Goal: Task Accomplishment & Management: Use online tool/utility

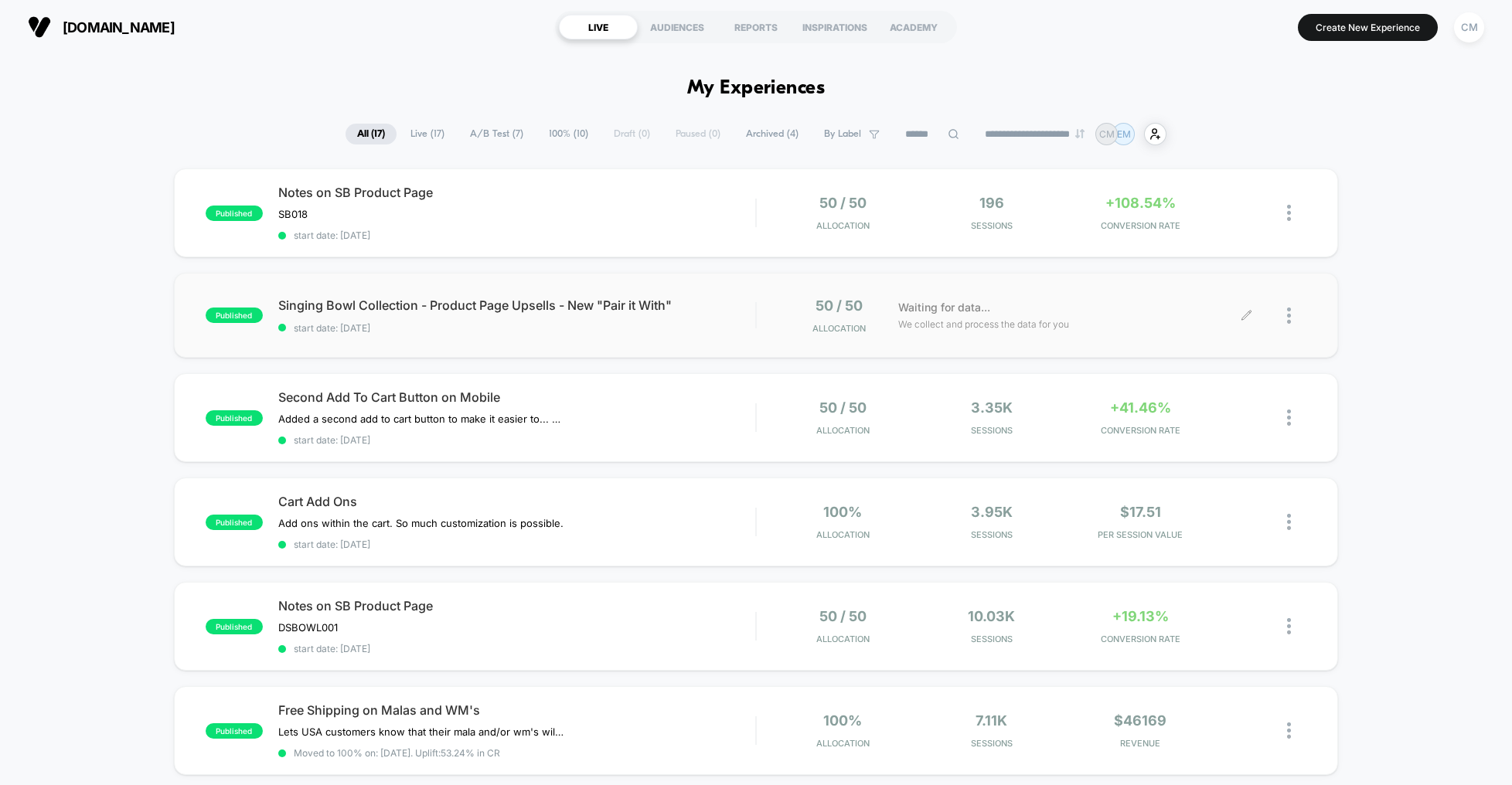
click at [1137, 313] on div "Waiting for data... We collect and process the data for you" at bounding box center [1068, 315] width 356 height 36
click at [678, 436] on span "start date: [DATE]" at bounding box center [516, 440] width 477 height 12
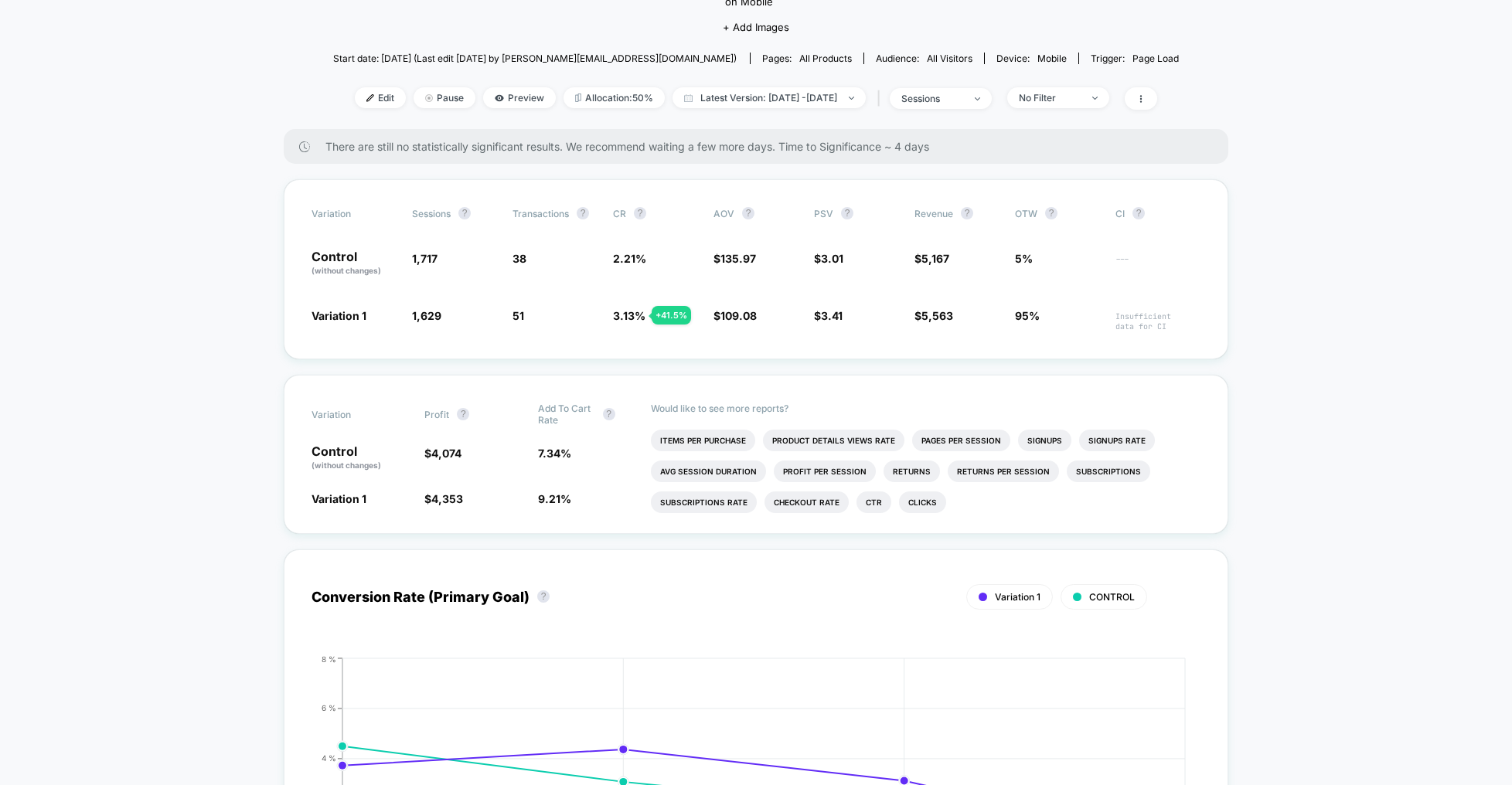
scroll to position [172, 0]
drag, startPoint x: 643, startPoint y: 294, endPoint x: 633, endPoint y: 294, distance: 10.0
click at [643, 294] on div "Variation Sessions ? Transactions ? CR ? AOV ? PSV ? Revenue ? OTW ? CI ? Contr…" at bounding box center [756, 268] width 944 height 180
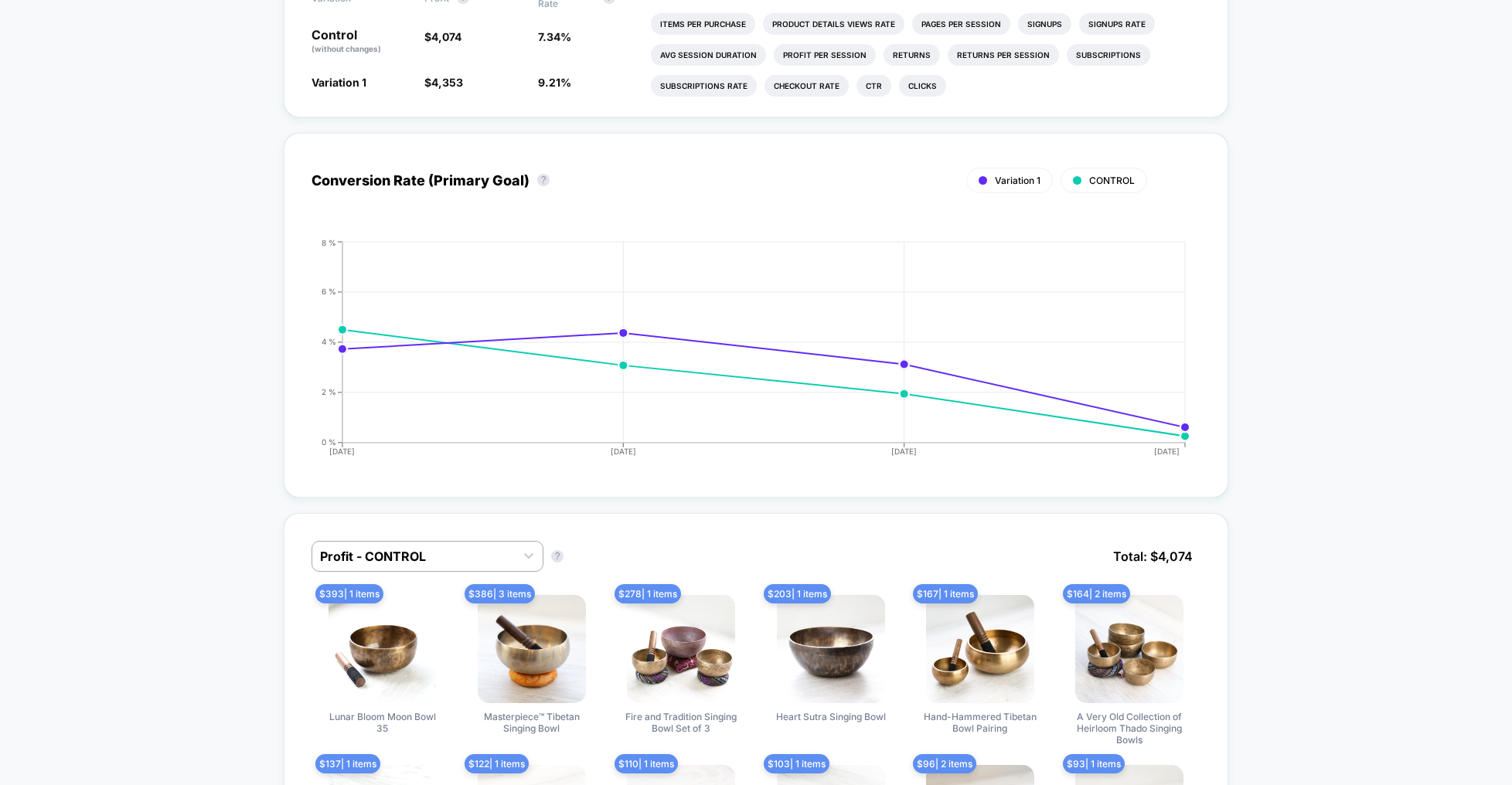
scroll to position [0, 0]
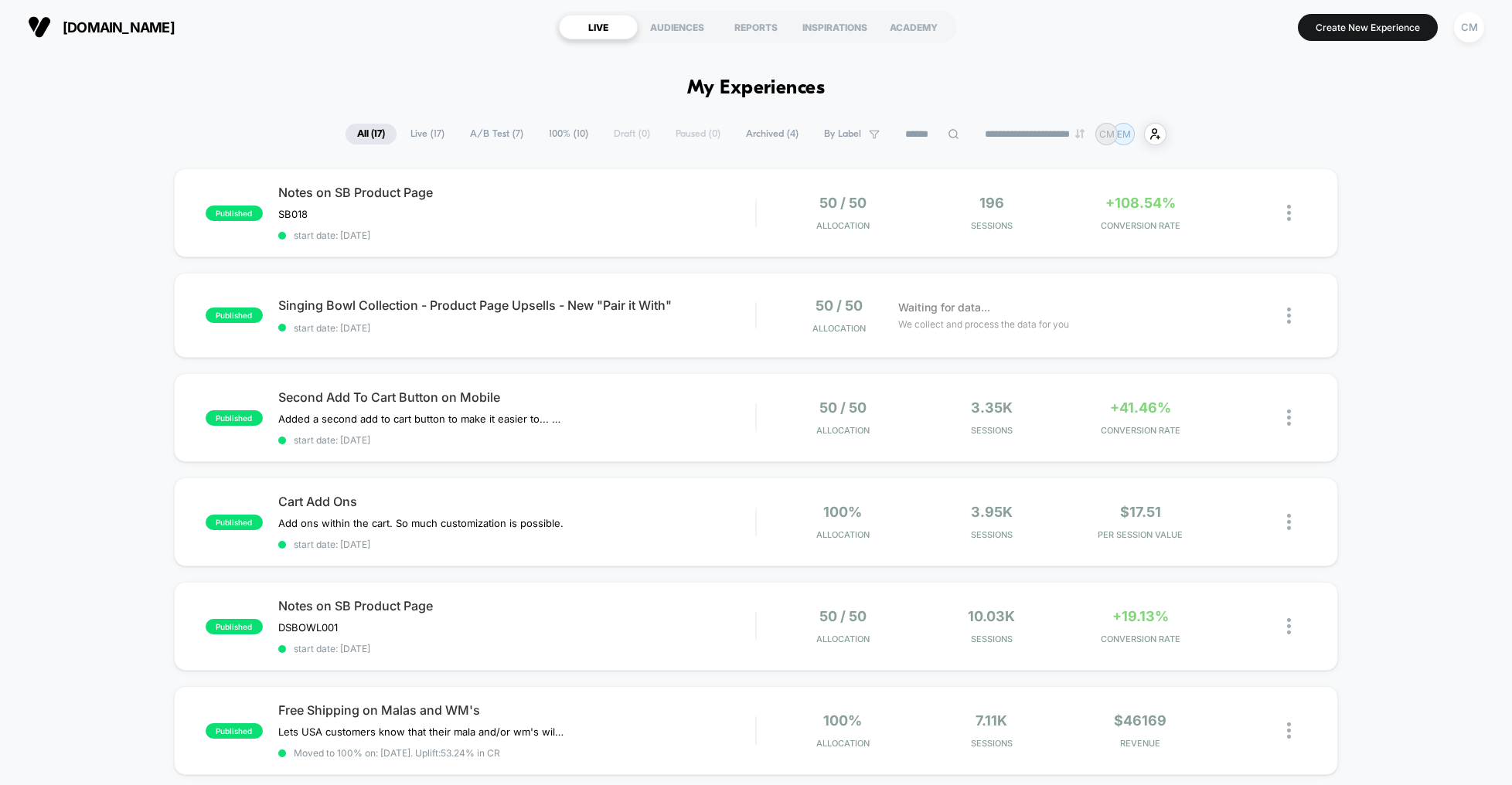
click at [476, 134] on span "A/B Test ( 7 )" at bounding box center [497, 134] width 76 height 20
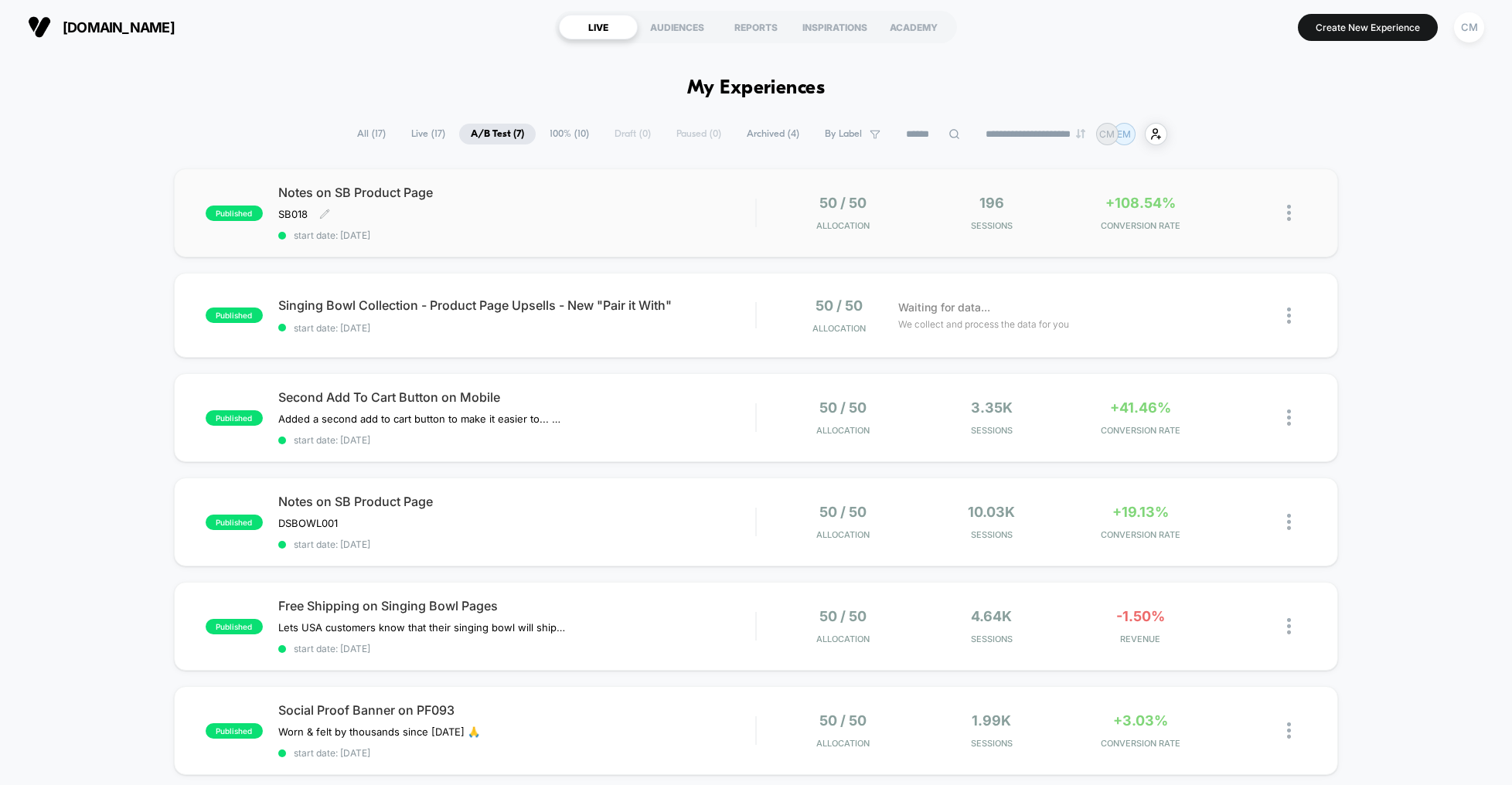
click at [730, 212] on div "Notes on SB Product Page SB018 Click to edit experience details SB018 start dat…" at bounding box center [516, 213] width 477 height 57
click at [365, 138] on span "All ( 17 )" at bounding box center [371, 134] width 52 height 20
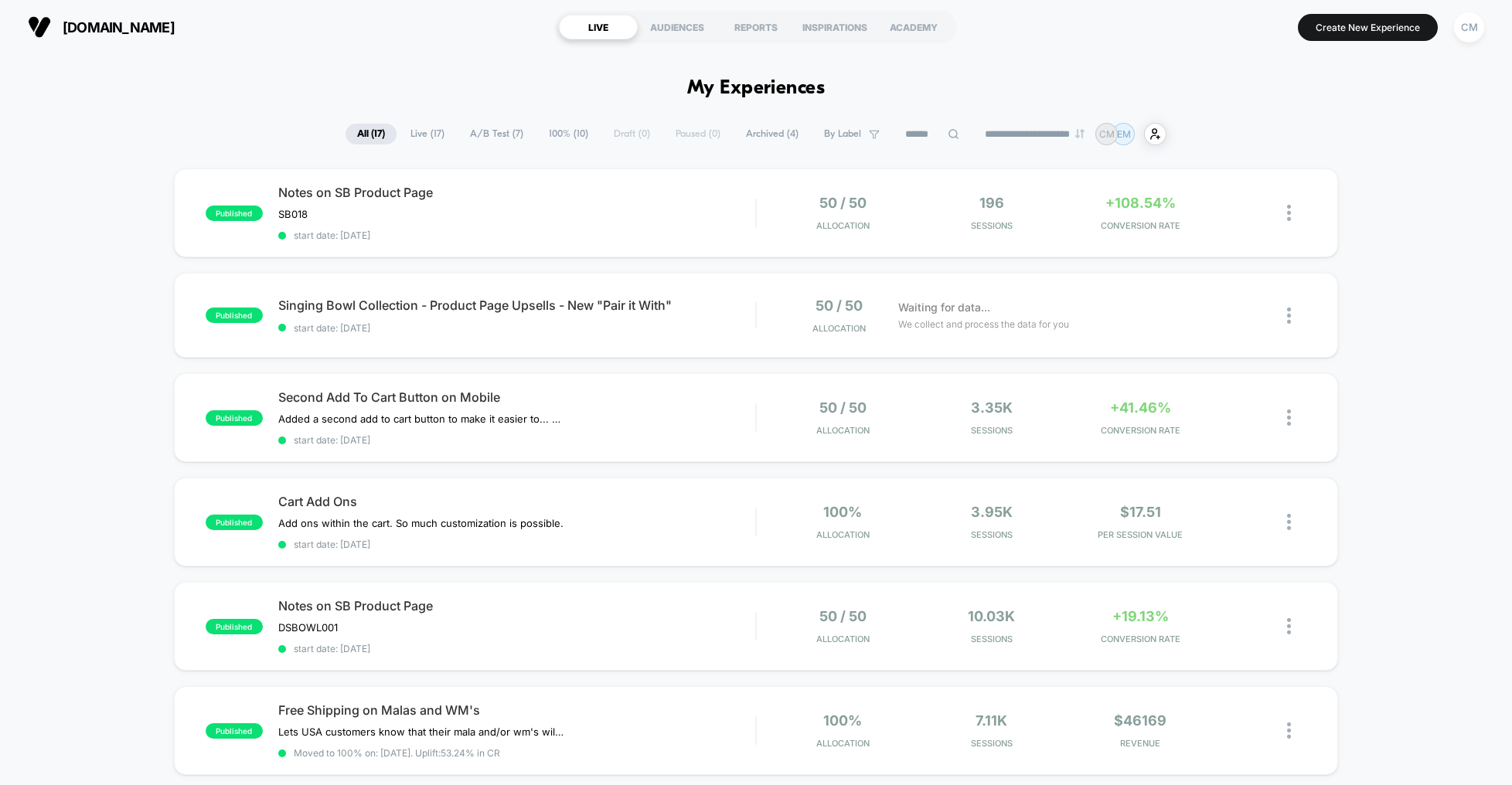
click at [412, 134] on span "Live ( 17 )" at bounding box center [427, 134] width 58 height 20
click at [1072, 133] on select "**********" at bounding box center [1037, 134] width 125 height 10
select select "*"
click at [975, 129] on select "**********" at bounding box center [1037, 134] width 125 height 10
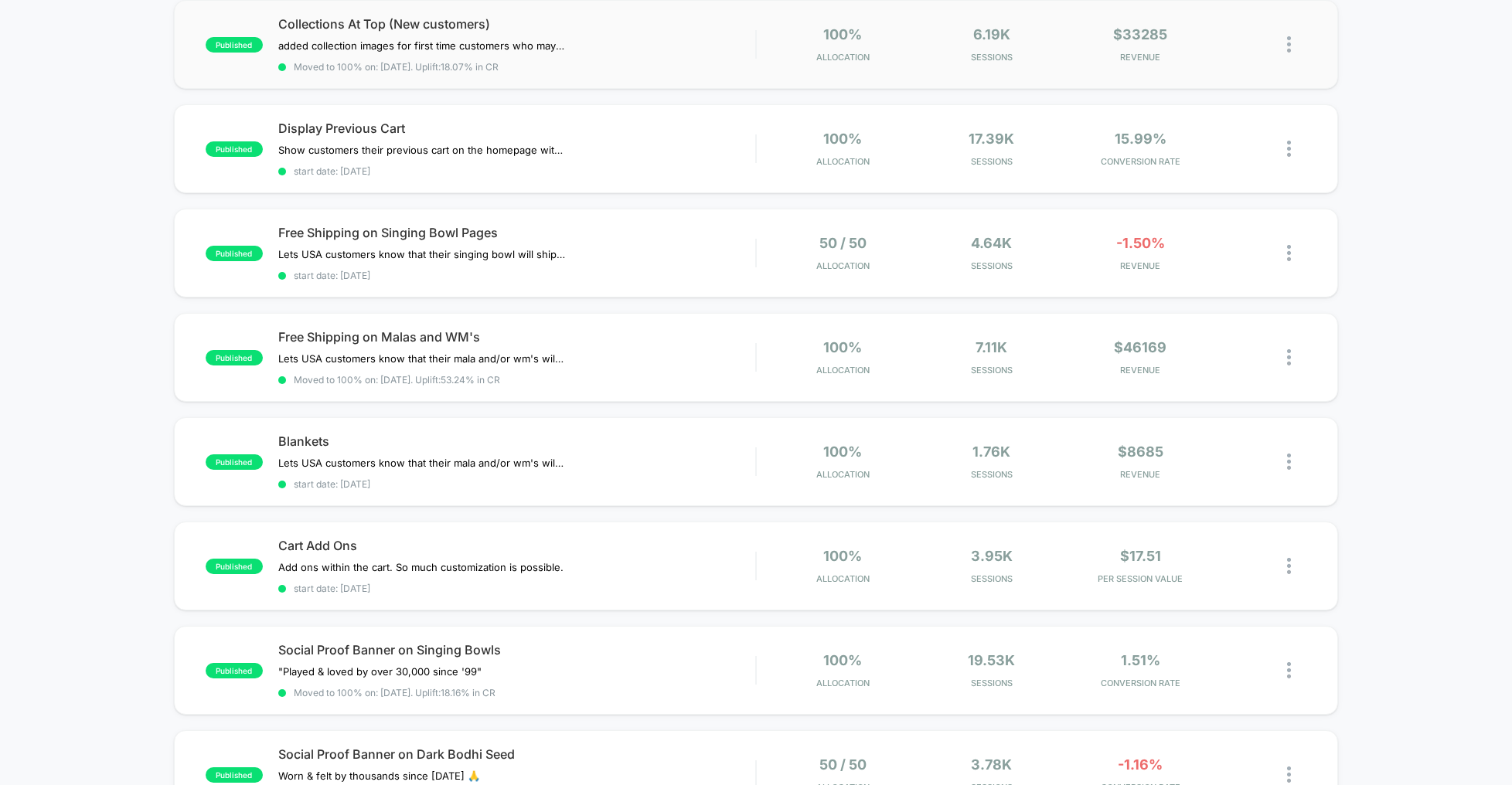
scroll to position [180, 0]
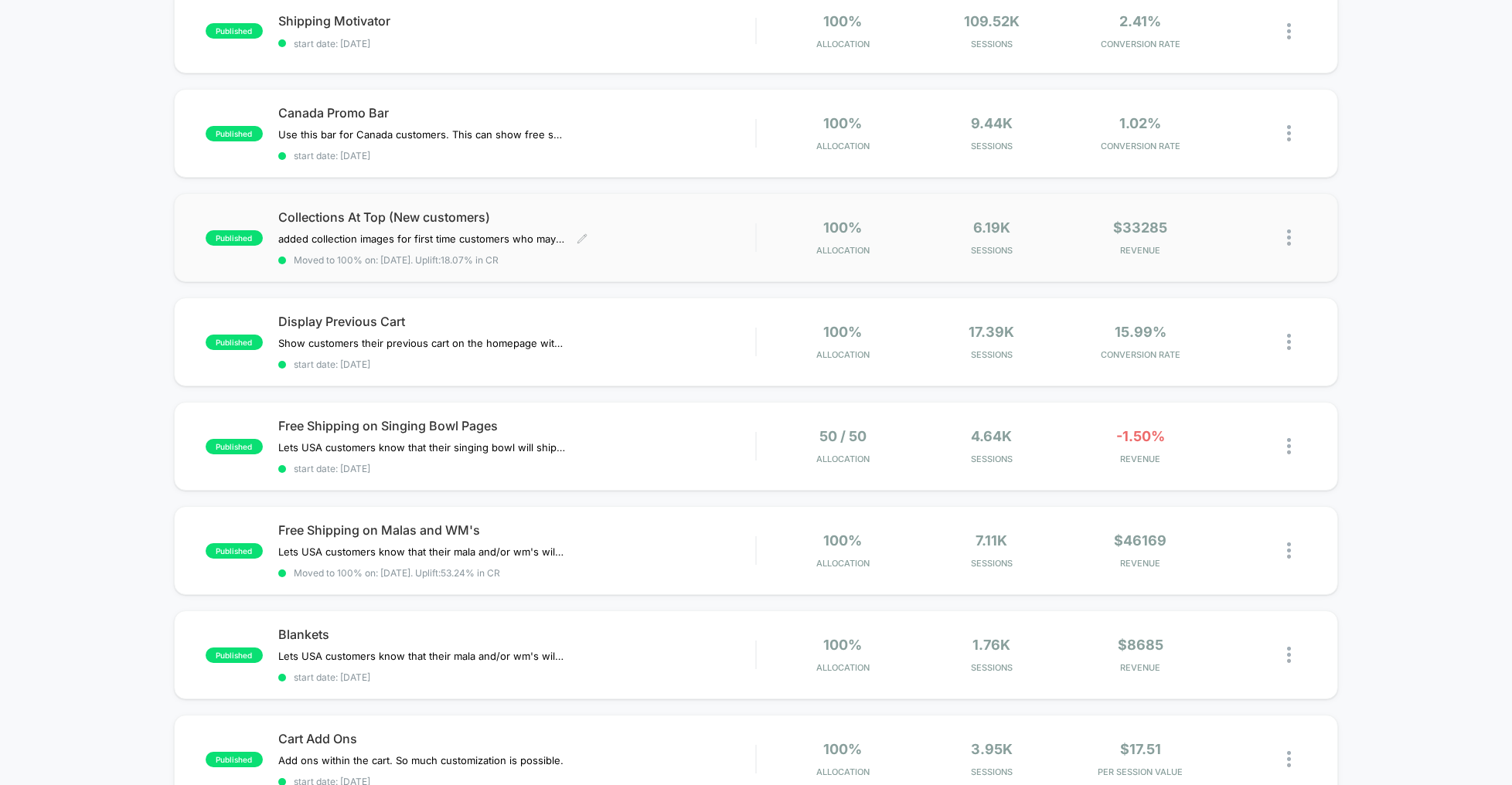
click at [673, 244] on div "Collections At Top (New customers) added collection images for first time custo…" at bounding box center [516, 238] width 477 height 57
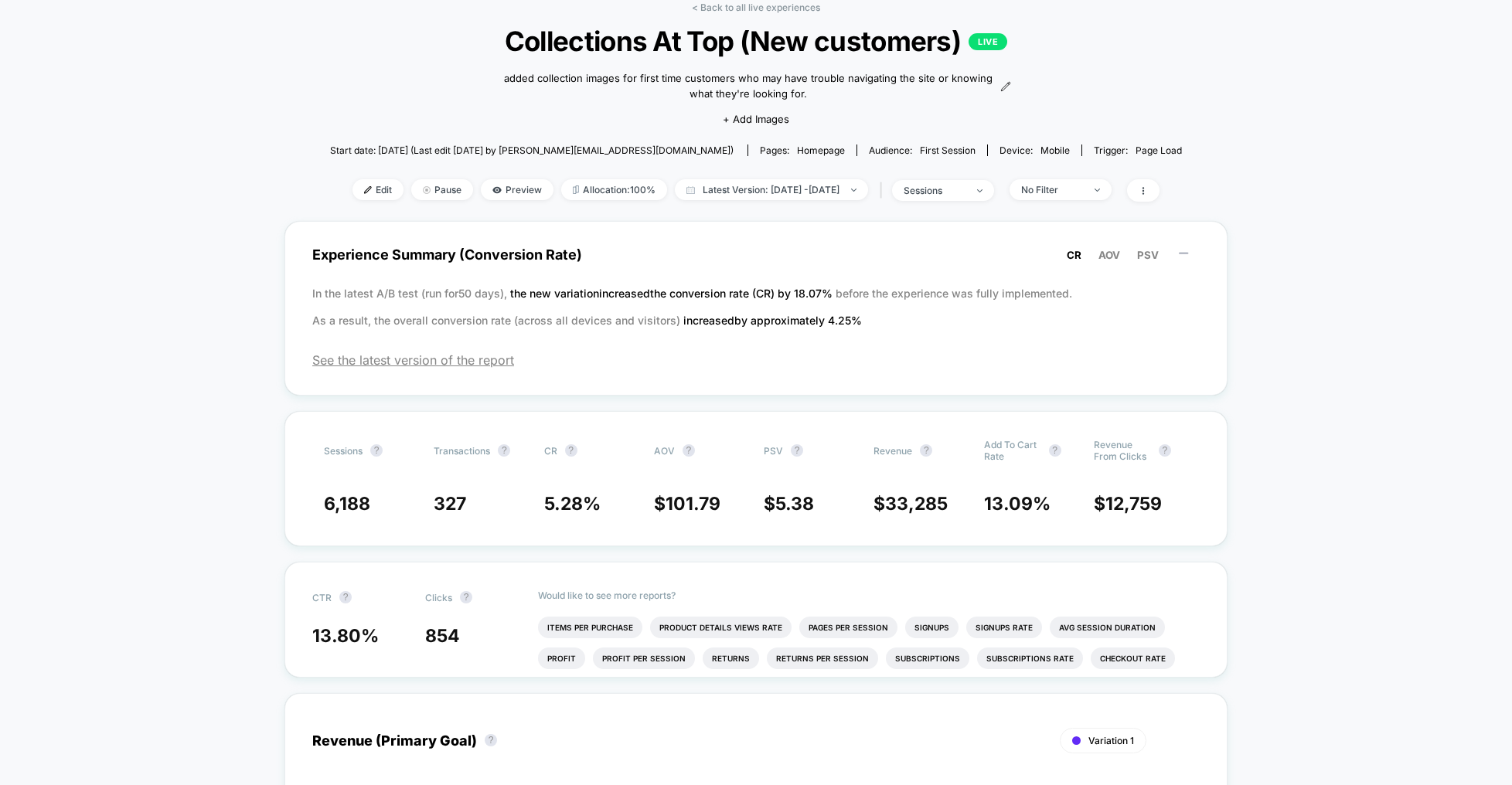
scroll to position [80, 0]
click at [352, 187] on span "Edit" at bounding box center [378, 188] width 51 height 20
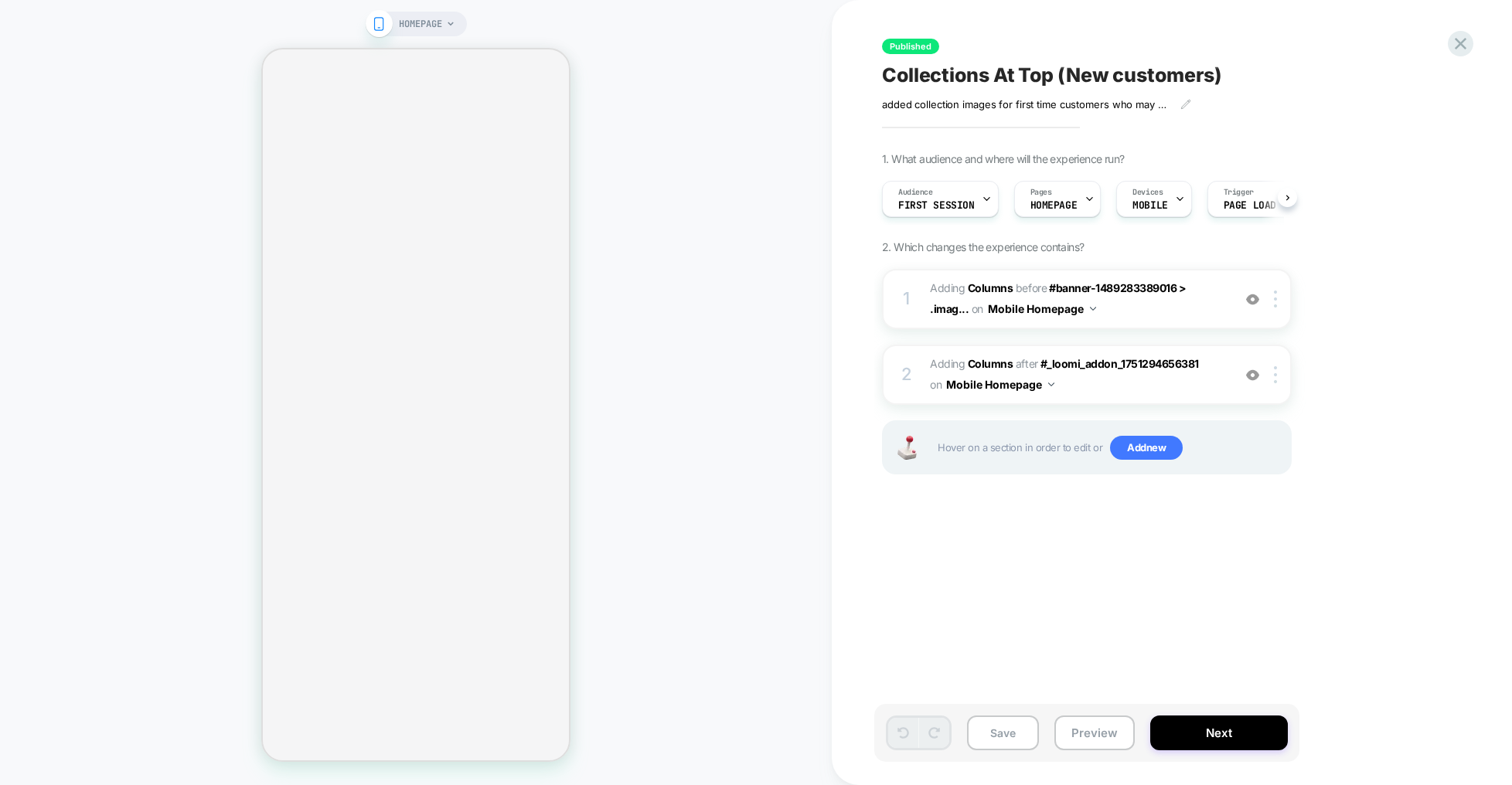
scroll to position [0, 1]
click at [1345, 298] on div "1. What audience and where will the experience run? Audience First Session Page…" at bounding box center [1164, 333] width 565 height 361
click at [1211, 303] on span "#_loomi_addon_1751294656381 Adding Columns BEFORE #banner-1489283389016 > .imag…" at bounding box center [1077, 298] width 295 height 42
click at [1217, 299] on span "#_loomi_addon_1751294656381 Adding Columns BEFORE #banner-1489283389016 > .imag…" at bounding box center [1077, 298] width 295 height 42
click at [1305, 255] on div "1. What audience and where will the experience run? Audience First Session Page…" at bounding box center [1164, 333] width 565 height 361
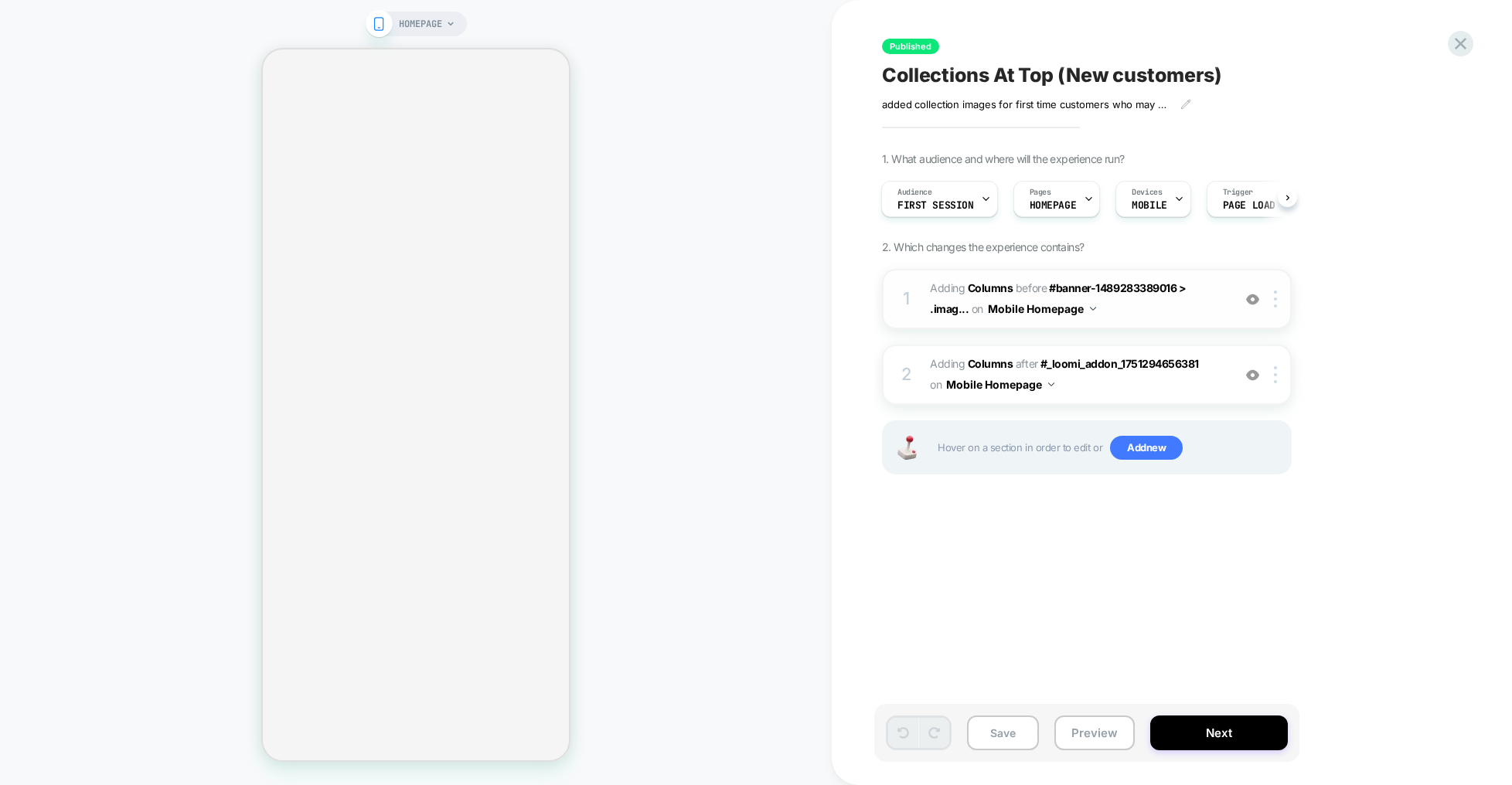
click at [1185, 295] on span "#_loomi_addon_1751294656381 Adding Columns BEFORE #banner-1489283389016 > .imag…" at bounding box center [1077, 298] width 295 height 42
click at [1272, 297] on div at bounding box center [1278, 298] width 25 height 17
click at [1271, 301] on div at bounding box center [1278, 298] width 25 height 17
click at [1366, 320] on div "1. What audience and where will the experience run? Audience First Session Page…" at bounding box center [1164, 333] width 565 height 361
click at [1193, 307] on span "#_loomi_addon_1751294656381 Adding Columns BEFORE #banner-1489283389016 > .imag…" at bounding box center [1077, 298] width 295 height 42
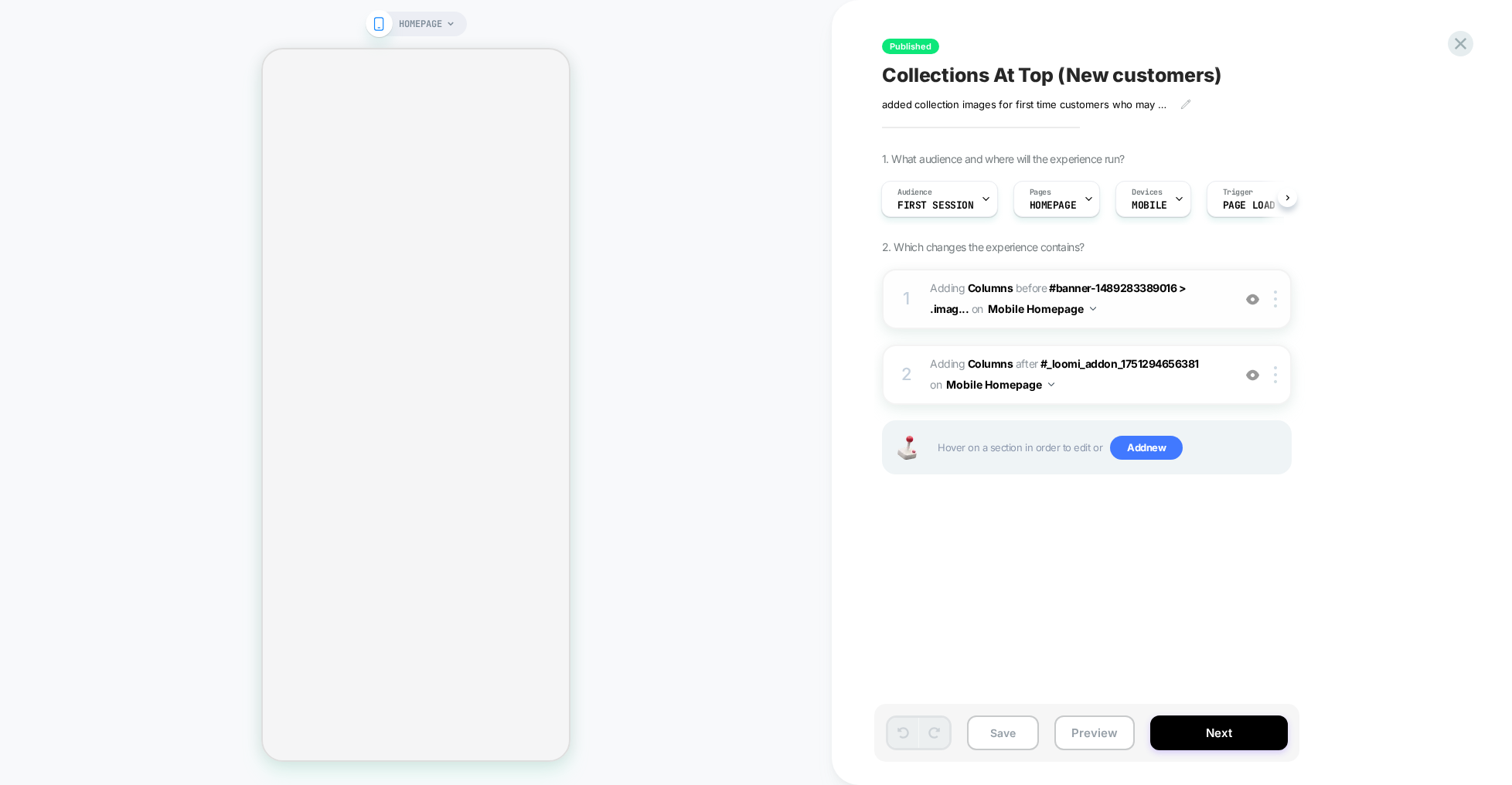
click at [1193, 307] on span "#_loomi_addon_1751294656381 Adding Columns BEFORE #banner-1489283389016 > .imag…" at bounding box center [1077, 298] width 295 height 42
click at [1120, 383] on span "#_loomi_addon_1751297977831 Adding Columns AFTER #_loomi_addon_1751294656381 #_…" at bounding box center [1077, 374] width 295 height 42
click at [1291, 197] on button at bounding box center [1288, 198] width 20 height 20
click at [1183, 303] on span "#_loomi_addon_1751294656381 Adding Columns BEFORE #banner-1489283389016 > .imag…" at bounding box center [1077, 298] width 295 height 42
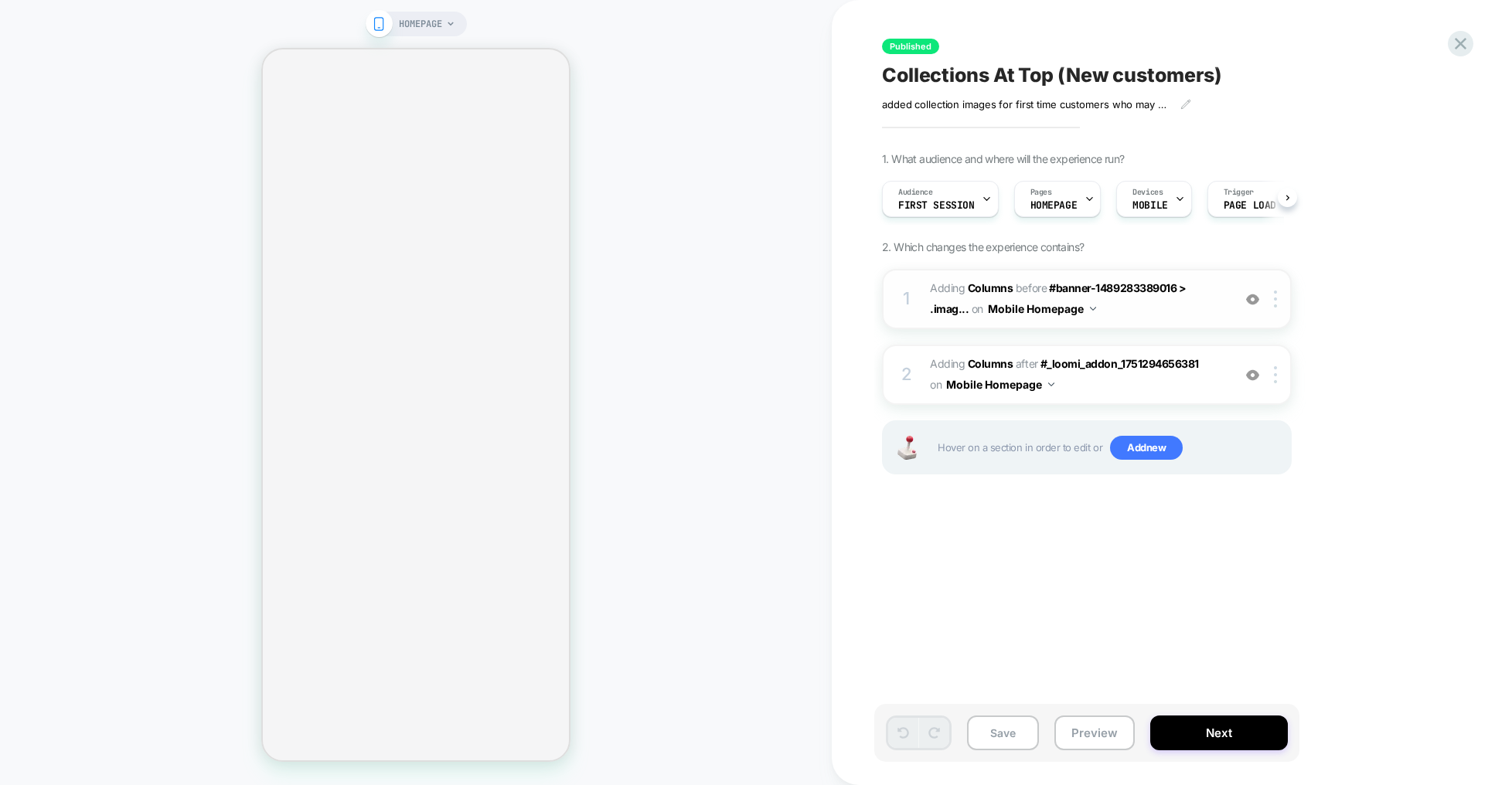
click at [1183, 303] on span "#_loomi_addon_1751294656381 Adding Columns BEFORE #banner-1489283389016 > .imag…" at bounding box center [1077, 298] width 295 height 42
click at [1202, 304] on span "#_loomi_addon_1751294656381 Adding Columns BEFORE #banner-1489283389016 > .imag…" at bounding box center [1077, 298] width 295 height 42
click at [1182, 307] on span "#_loomi_addon_1751294656381 Adding Columns BEFORE #banner-1489283389016 > .imag…" at bounding box center [1077, 298] width 295 height 42
drag, startPoint x: 1182, startPoint y: 307, endPoint x: 1099, endPoint y: 255, distance: 97.9
click at [1181, 307] on span "#_loomi_addon_1751294656381 Adding Columns BEFORE #banner-1489283389016 > .imag…" at bounding box center [1077, 298] width 295 height 42
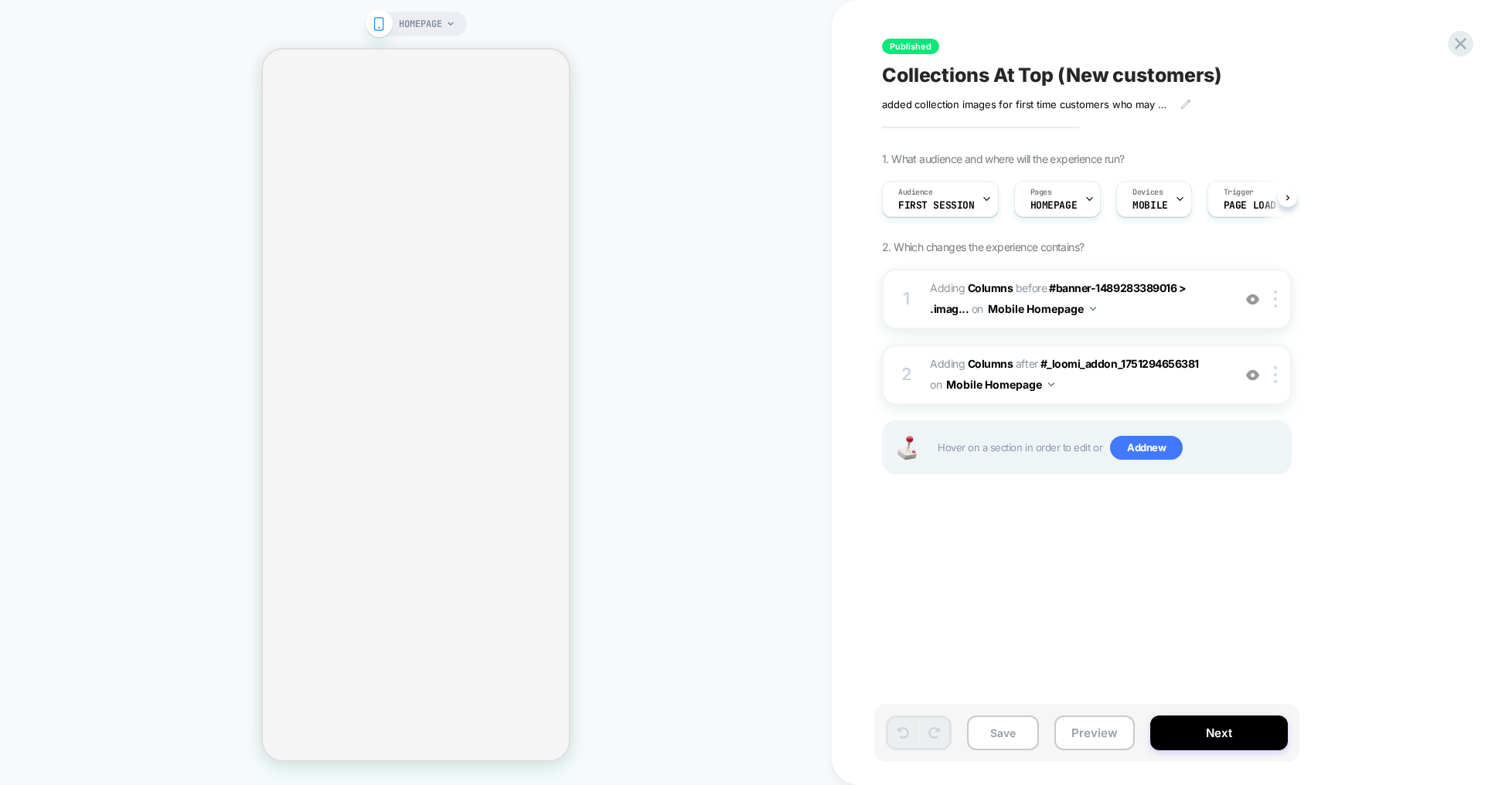
scroll to position [0, 1]
click at [433, 30] on span "HOMEPAGE" at bounding box center [420, 23] width 43 height 24
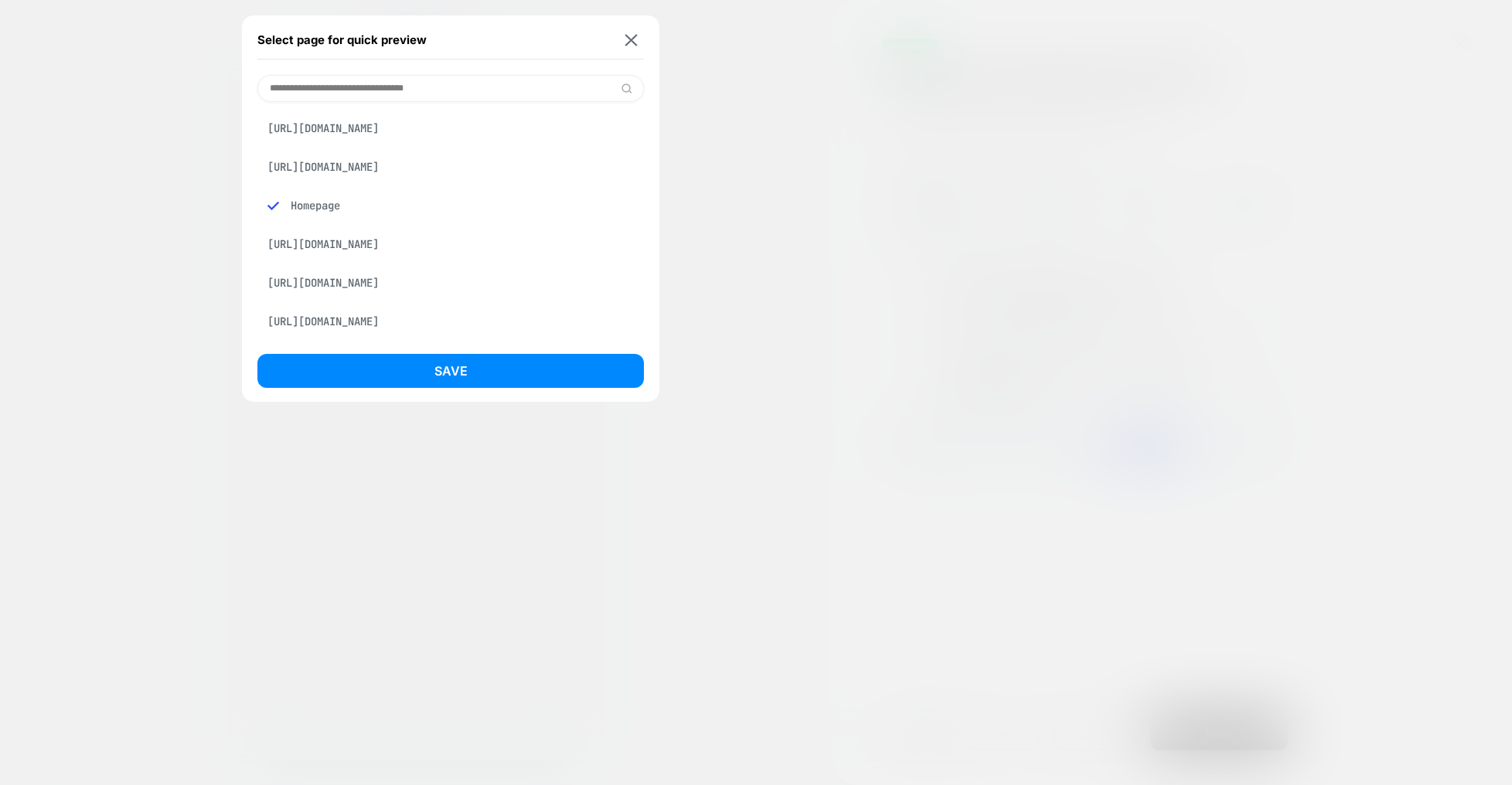
click at [330, 220] on div "Homepage" at bounding box center [451, 206] width 386 height 29
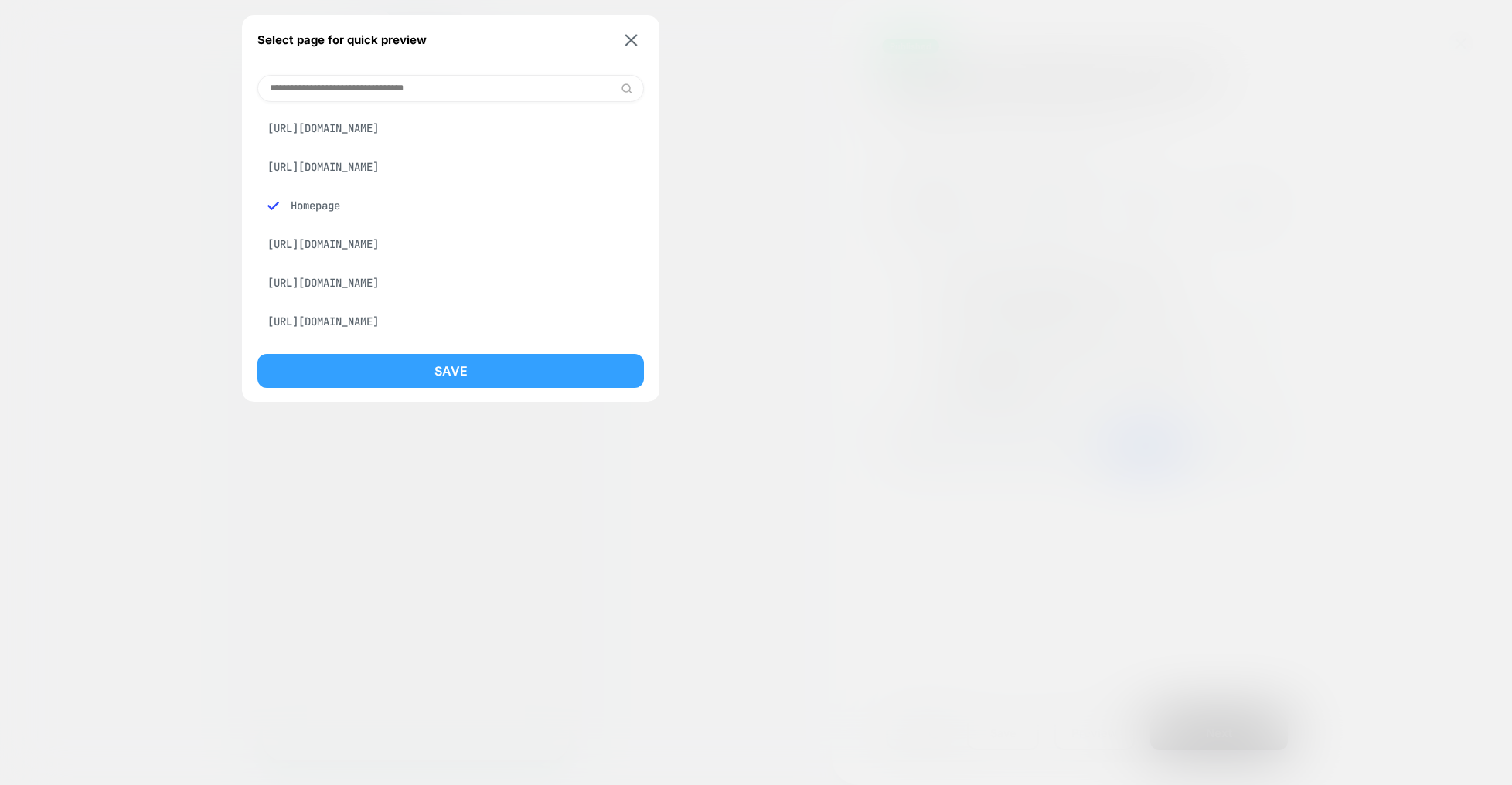
click at [470, 378] on button "Save" at bounding box center [451, 371] width 386 height 34
